Goal: Information Seeking & Learning: Learn about a topic

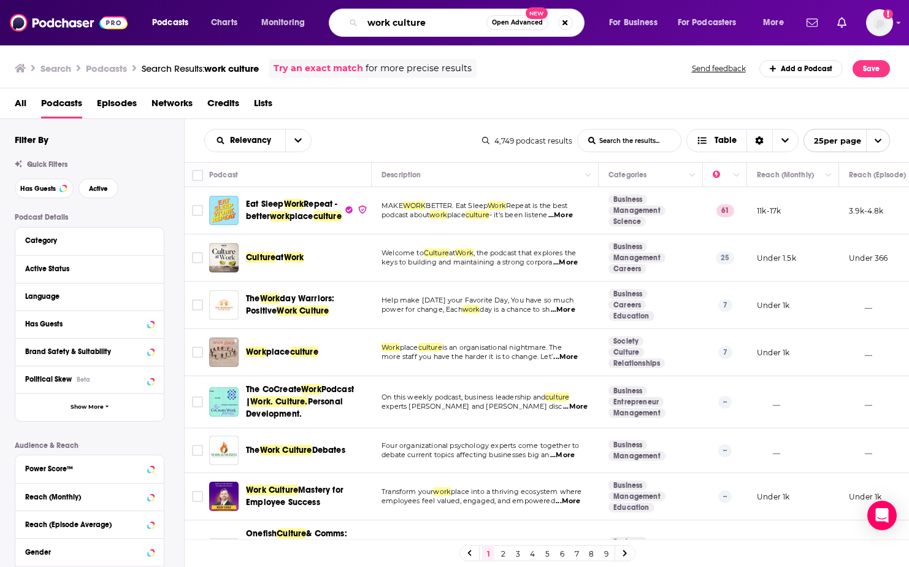
click at [400, 23] on input "work culture" at bounding box center [424, 23] width 124 height 20
type input "future ready"
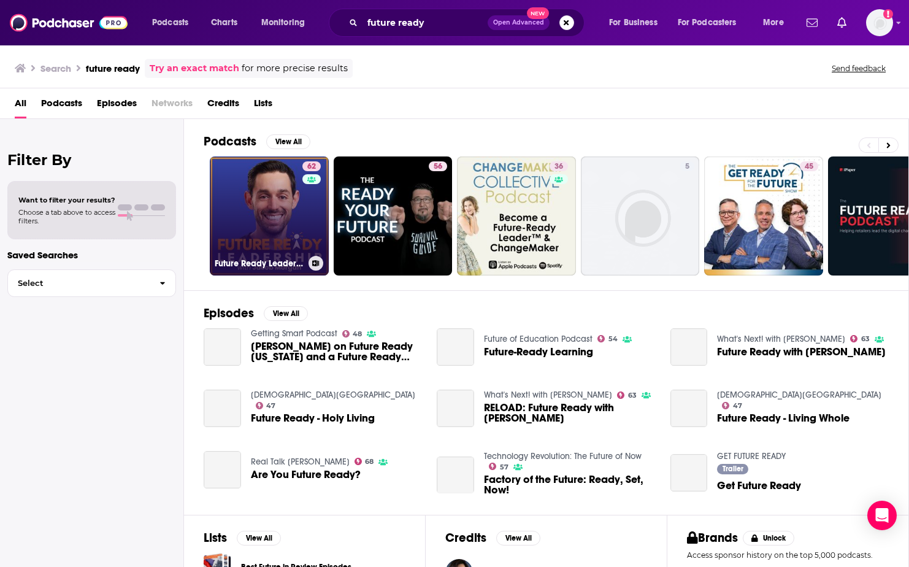
click at [281, 220] on link "62 Future Ready Leadership With [PERSON_NAME]" at bounding box center [269, 215] width 119 height 119
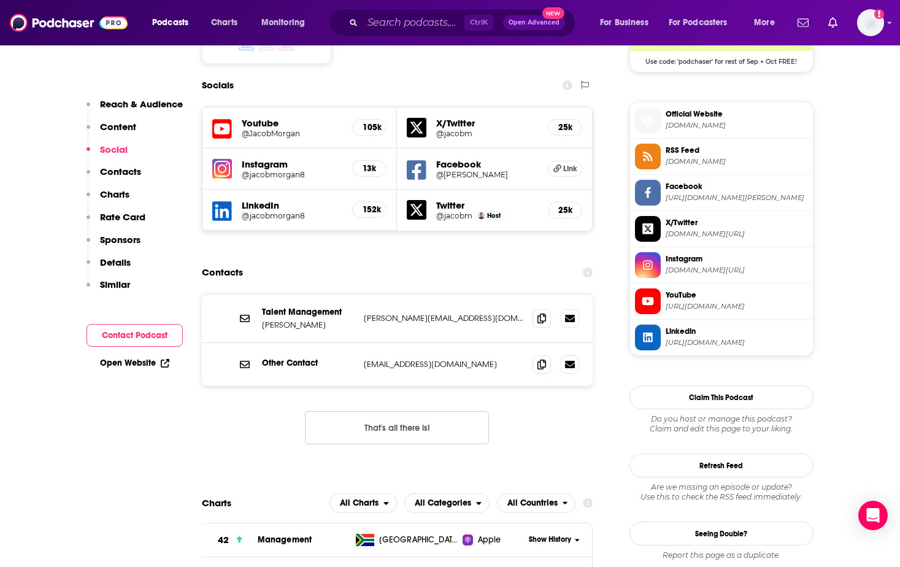
scroll to position [1165, 0]
